Goal: Task Accomplishment & Management: Manage account settings

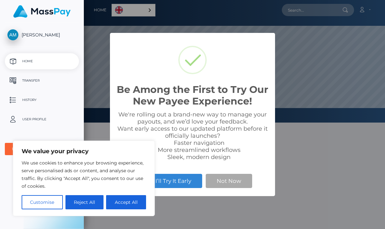
scroll to position [123, 385]
click at [125, 205] on button "Accept All" at bounding box center [126, 202] width 40 height 14
checkbox input "true"
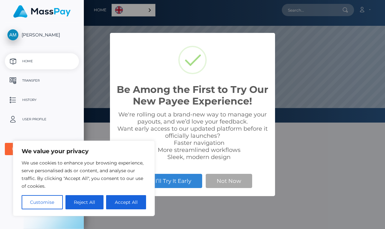
checkbox input "true"
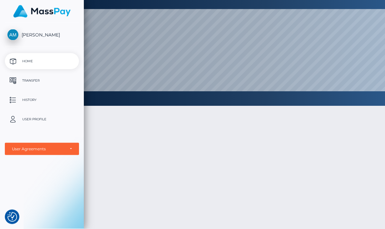
scroll to position [0, 0]
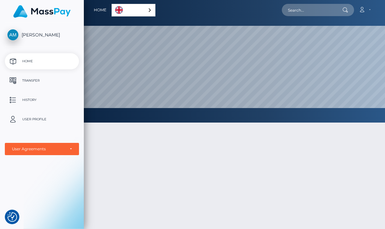
click at [364, 10] on icon at bounding box center [362, 9] width 7 height 5
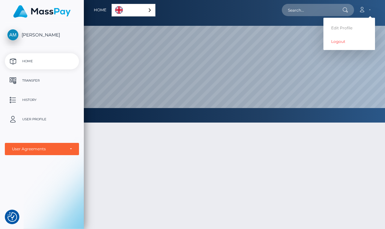
click at [348, 25] on link "Edit Profile" at bounding box center [350, 28] width 52 height 12
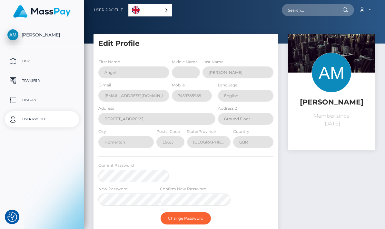
select select
click at [0, 0] on button "button" at bounding box center [0, 0] width 0 height 0
click at [53, 78] on p "Transfer" at bounding box center [41, 81] width 69 height 10
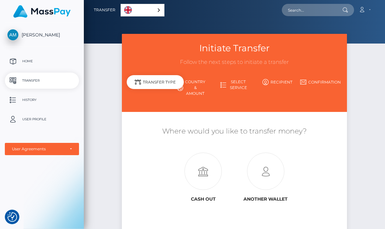
click at [213, 81] on link "Select Service" at bounding box center [234, 84] width 43 height 17
click at [213, 78] on link "Select Service" at bounding box center [234, 84] width 43 height 17
click at [213, 82] on link "Select Service" at bounding box center [234, 84] width 43 height 17
click at [170, 86] on link "Country & Amount" at bounding box center [191, 87] width 43 height 23
click at [0, 0] on button "button" at bounding box center [0, 0] width 0 height 0
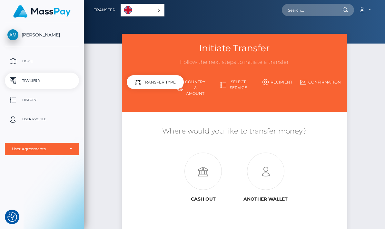
click at [46, 63] on p "Home" at bounding box center [41, 61] width 69 height 10
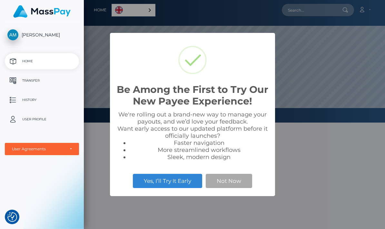
scroll to position [123, 385]
click at [245, 181] on button "Not Now" at bounding box center [229, 181] width 46 height 14
